Goal: Find specific page/section: Find specific page/section

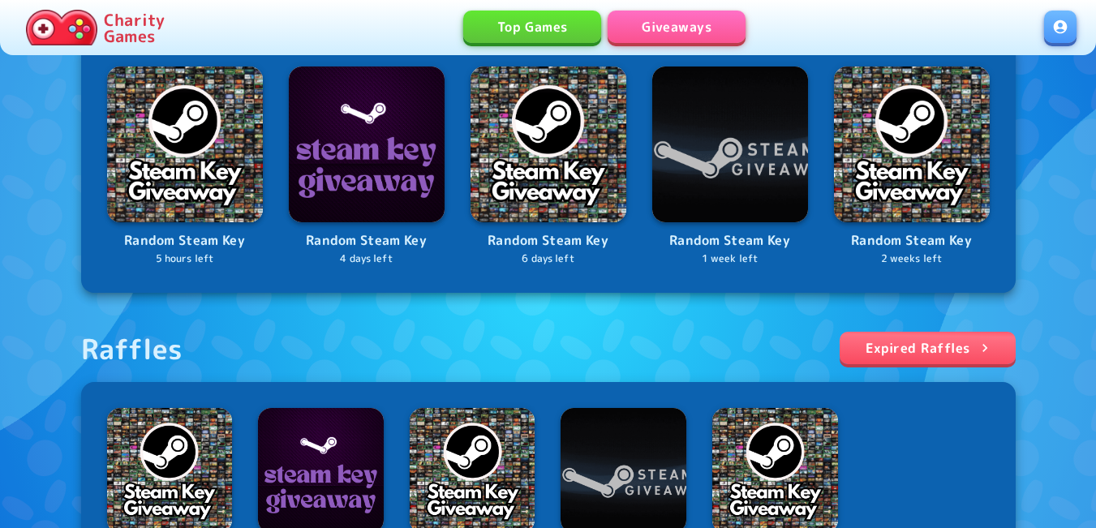
scroll to position [487, 0]
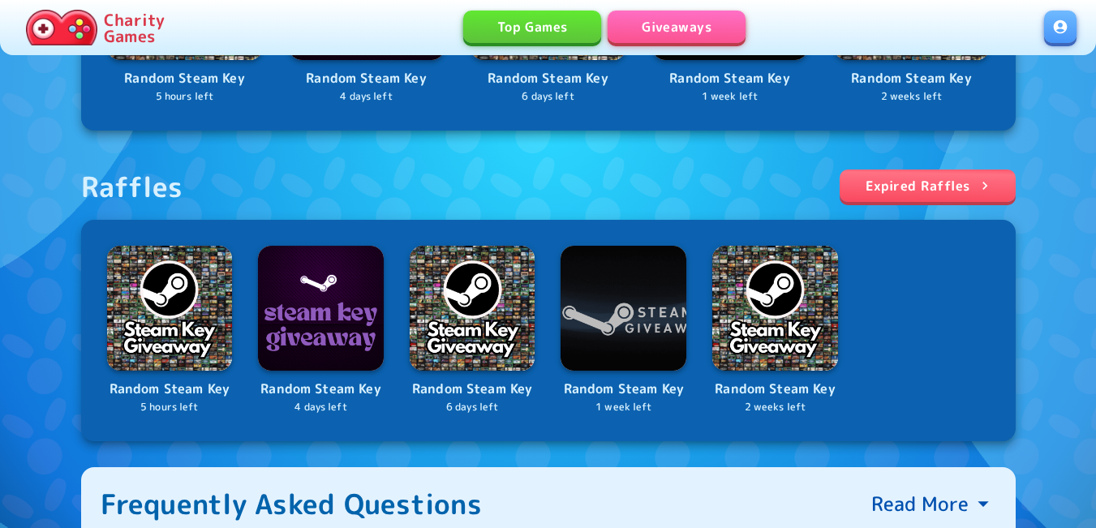
click at [1066, 32] on link at bounding box center [1060, 27] width 32 height 32
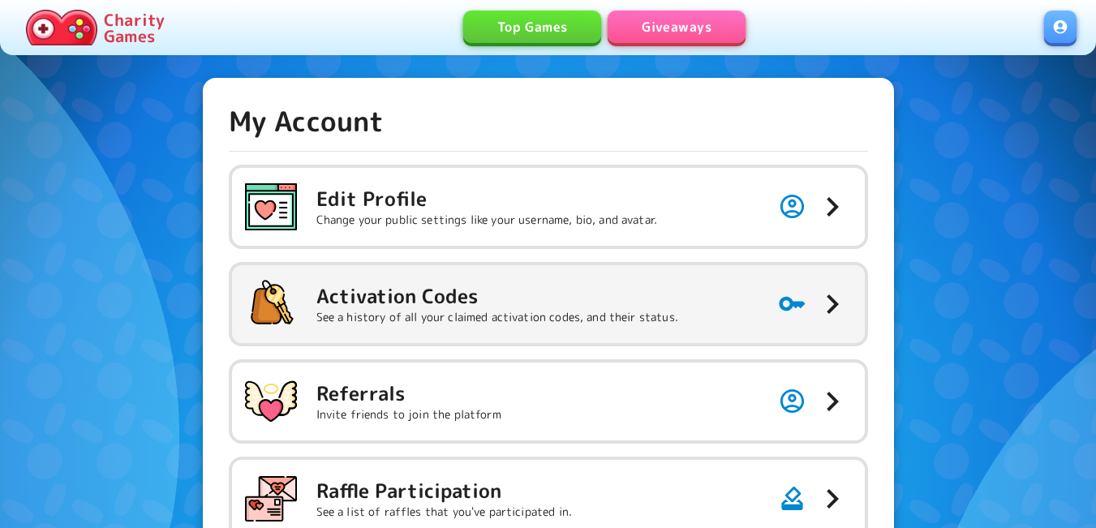
click at [387, 300] on h5 "Activation Codes" at bounding box center [497, 296] width 362 height 26
